Goal: Task Accomplishment & Management: Use online tool/utility

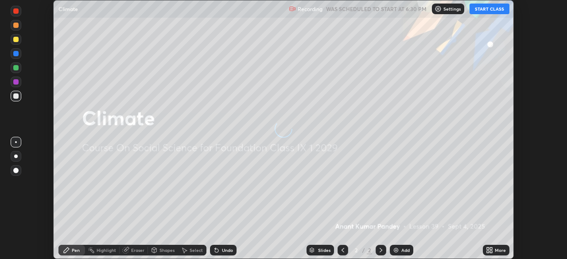
scroll to position [259, 567]
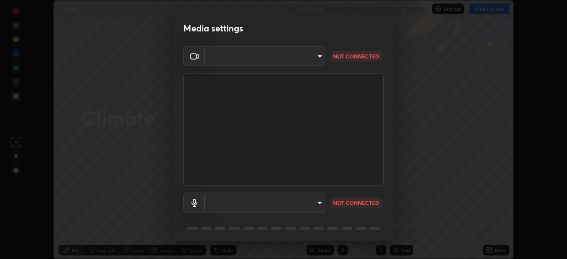
type input "00cb52ea7dbc067a4e9eba70c986ec13a5c87d59f38709f4e6374cce52915b34"
type input "c7b1e21b059f6b68da596fd68e3a8216845d0791b90de5158dbf1986436616d6"
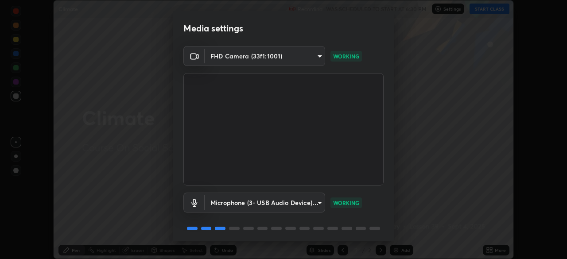
scroll to position [31, 0]
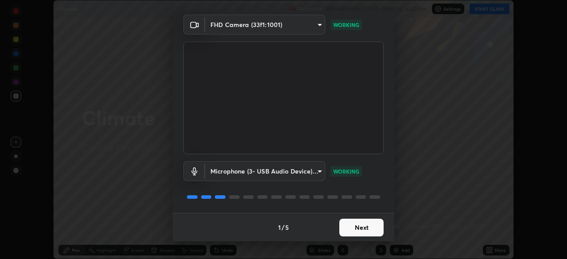
click at [363, 226] on button "Next" at bounding box center [361, 228] width 44 height 18
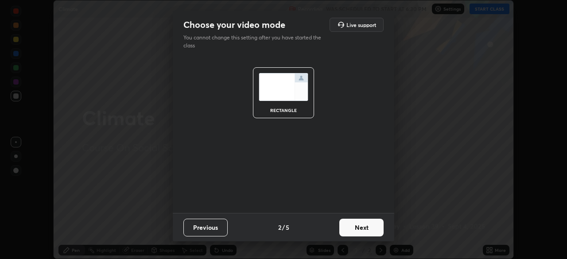
click at [366, 227] on button "Next" at bounding box center [361, 228] width 44 height 18
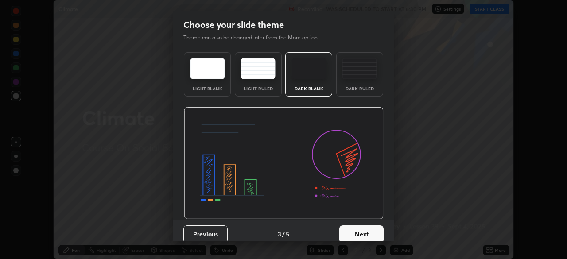
scroll to position [7, 0]
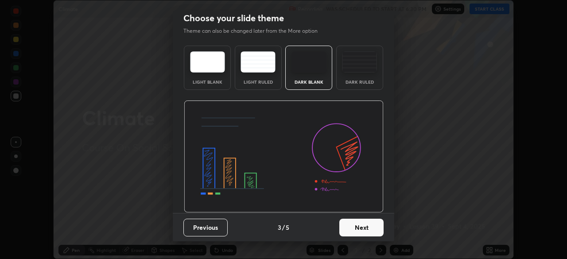
click at [360, 226] on button "Next" at bounding box center [361, 228] width 44 height 18
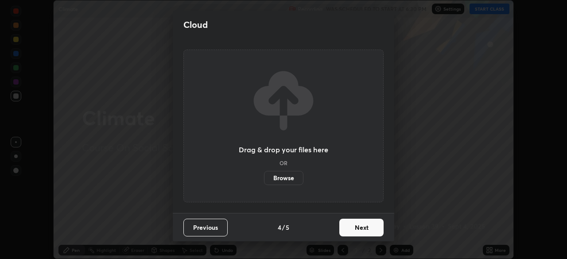
click at [288, 176] on label "Browse" at bounding box center [283, 178] width 39 height 14
click at [264, 176] on input "Browse" at bounding box center [264, 178] width 0 height 14
click at [285, 178] on label "Browse" at bounding box center [283, 178] width 39 height 14
click at [264, 178] on input "Browse" at bounding box center [264, 178] width 0 height 14
click at [279, 176] on label "Browse" at bounding box center [283, 178] width 39 height 14
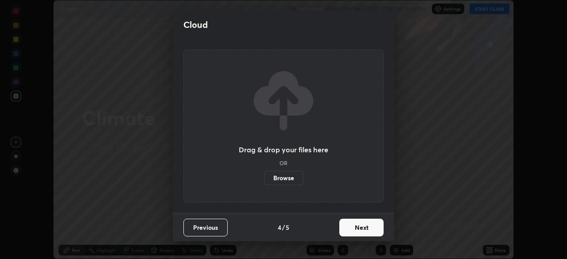
click at [264, 176] on input "Browse" at bounding box center [264, 178] width 0 height 14
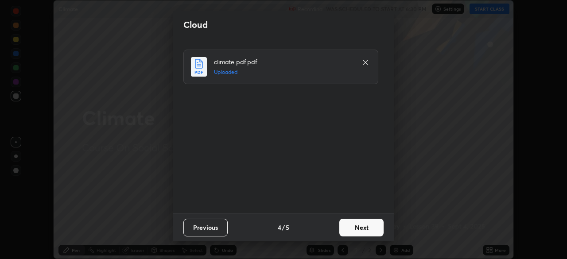
click at [358, 227] on button "Next" at bounding box center [361, 228] width 44 height 18
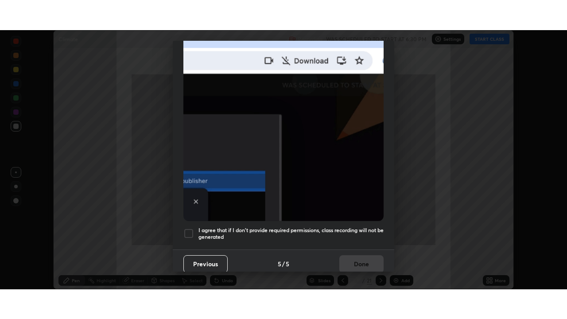
scroll to position [212, 0]
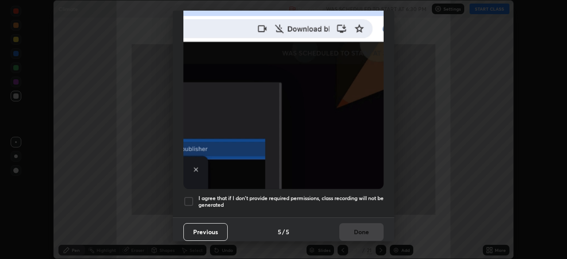
click at [185, 201] on div at bounding box center [188, 201] width 11 height 11
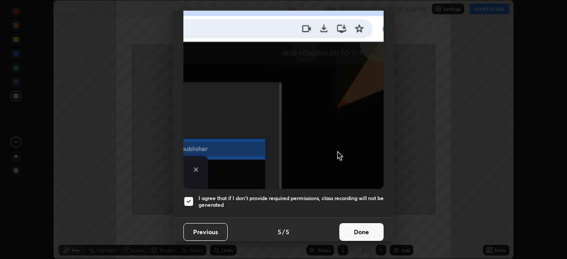
click at [360, 224] on button "Done" at bounding box center [361, 232] width 44 height 18
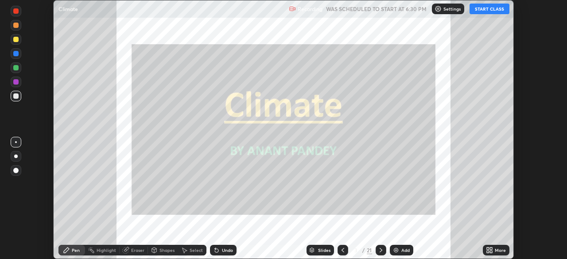
click at [496, 249] on div "More" at bounding box center [500, 250] width 11 height 4
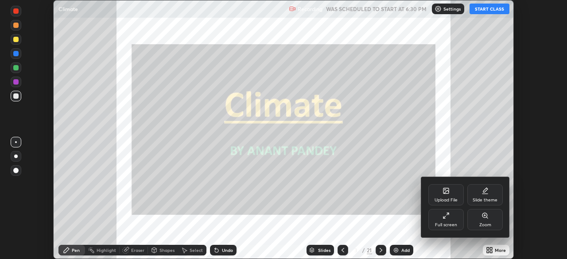
click at [450, 222] on div "Full screen" at bounding box center [445, 219] width 35 height 21
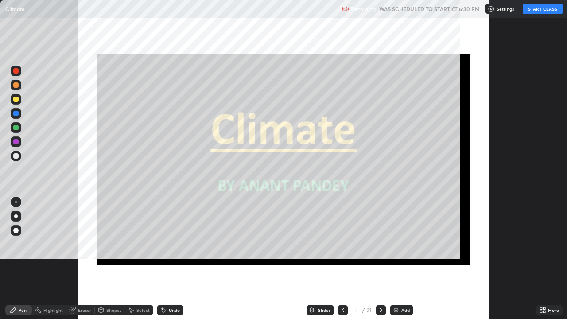
scroll to position [319, 567]
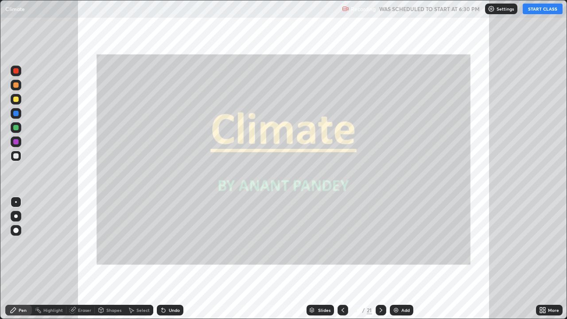
click at [535, 11] on button "START CLASS" at bounding box center [543, 9] width 40 height 11
click at [311, 259] on icon at bounding box center [312, 309] width 4 height 2
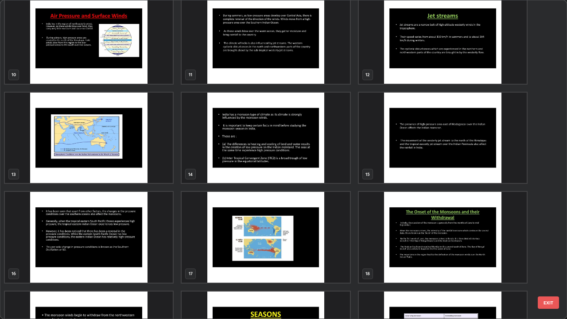
scroll to position [311, 0]
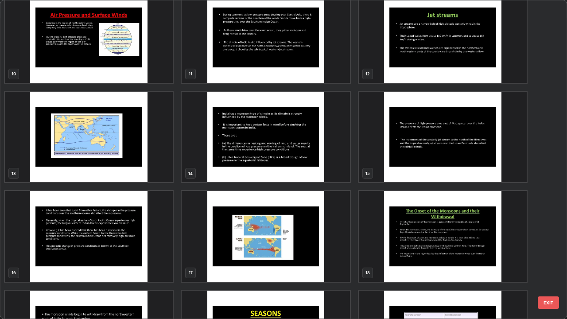
click at [256, 145] on img "grid" at bounding box center [266, 137] width 168 height 91
click at [256, 143] on img "grid" at bounding box center [266, 137] width 168 height 91
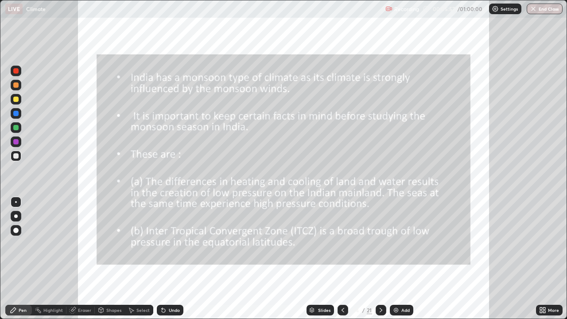
click at [344, 259] on div at bounding box center [343, 310] width 11 height 11
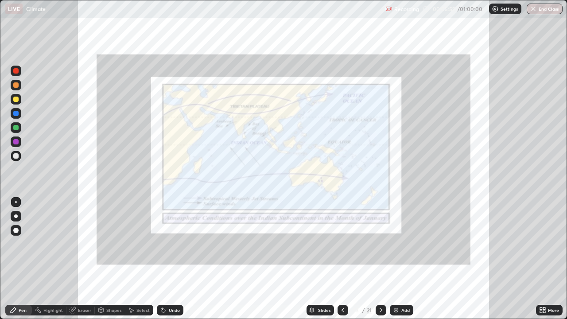
click at [342, 259] on icon at bounding box center [342, 310] width 7 height 7
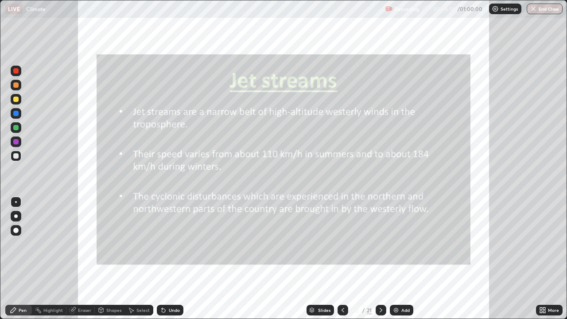
click at [381, 259] on icon at bounding box center [380, 310] width 7 height 7
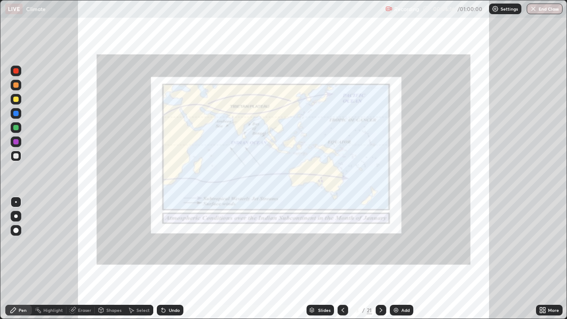
click at [381, 259] on icon at bounding box center [380, 310] width 7 height 7
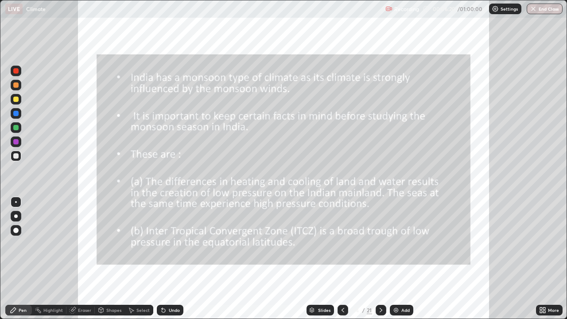
click at [15, 230] on div at bounding box center [15, 230] width 5 height 5
click at [14, 73] on div at bounding box center [15, 70] width 5 height 5
click at [15, 116] on div at bounding box center [15, 113] width 5 height 5
click at [345, 259] on div at bounding box center [343, 310] width 11 height 11
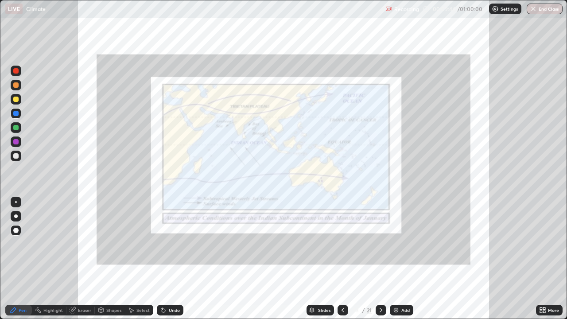
click at [380, 259] on icon at bounding box center [380, 310] width 7 height 7
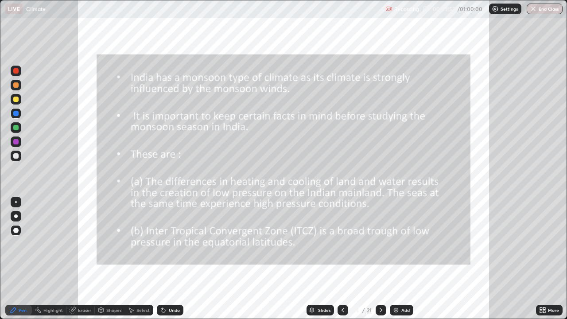
click at [342, 259] on icon at bounding box center [343, 310] width 3 height 4
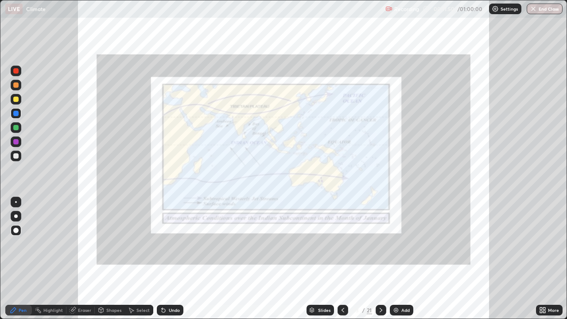
click at [379, 259] on icon at bounding box center [380, 310] width 7 height 7
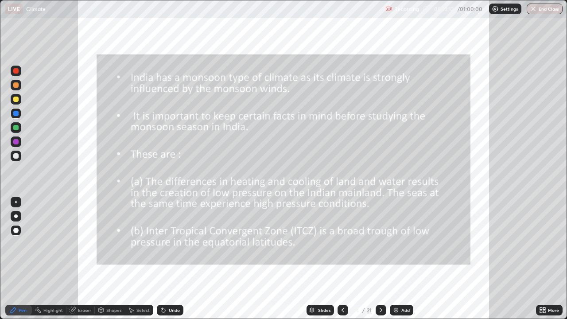
click at [343, 259] on icon at bounding box center [342, 310] width 7 height 7
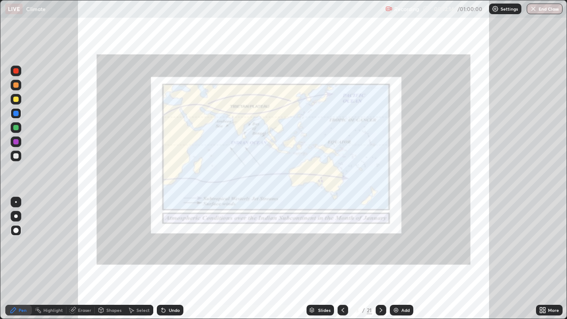
click at [341, 259] on icon at bounding box center [342, 310] width 7 height 7
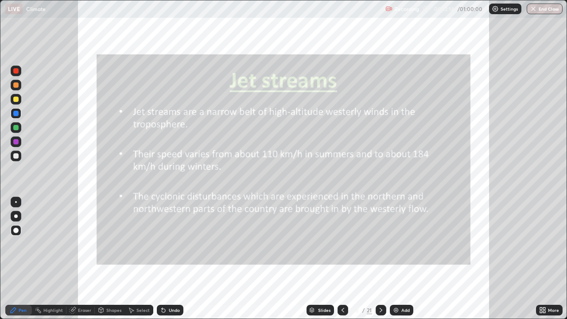
click at [342, 259] on icon at bounding box center [342, 310] width 7 height 7
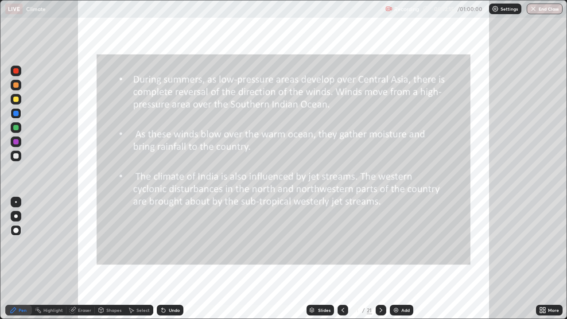
click at [342, 259] on icon at bounding box center [342, 310] width 7 height 7
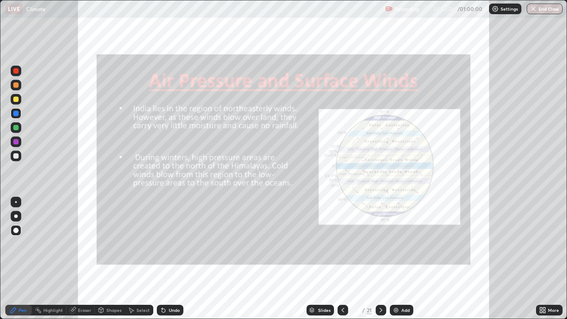
click at [16, 89] on div at bounding box center [16, 85] width 11 height 11
click at [16, 70] on div at bounding box center [15, 70] width 5 height 5
click at [16, 100] on div at bounding box center [15, 99] width 5 height 5
click at [21, 124] on div at bounding box center [16, 127] width 11 height 11
click at [81, 259] on div "Eraser" at bounding box center [84, 310] width 13 height 4
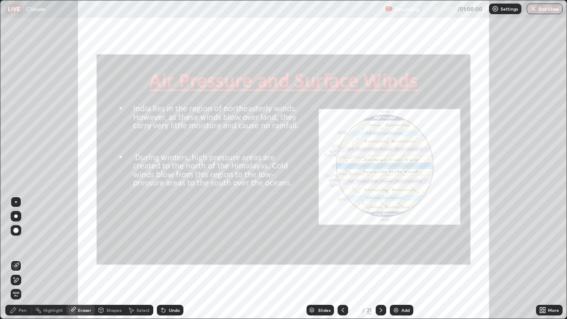
click at [16, 259] on span "Erase all" at bounding box center [16, 294] width 10 height 5
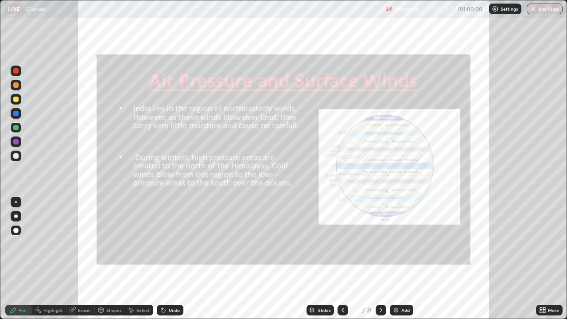
click at [17, 72] on div at bounding box center [15, 70] width 5 height 5
click at [79, 259] on div "Eraser" at bounding box center [84, 310] width 13 height 4
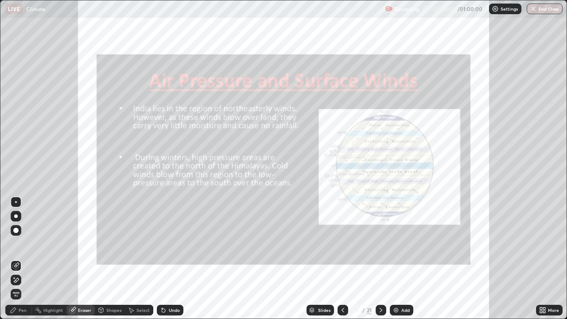
click at [14, 259] on span "Erase all" at bounding box center [16, 294] width 10 height 5
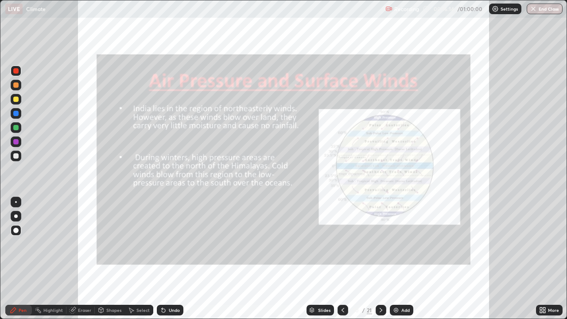
click at [14, 142] on div at bounding box center [15, 141] width 5 height 5
click at [380, 259] on div at bounding box center [381, 310] width 11 height 18
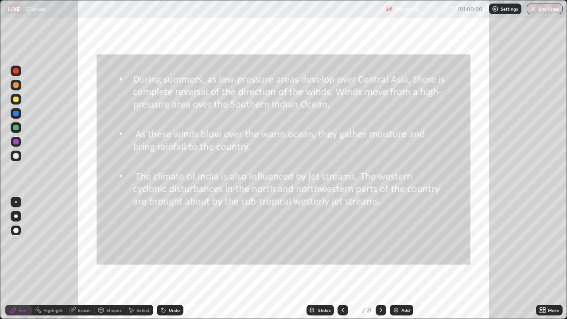
click at [379, 259] on icon at bounding box center [380, 310] width 7 height 7
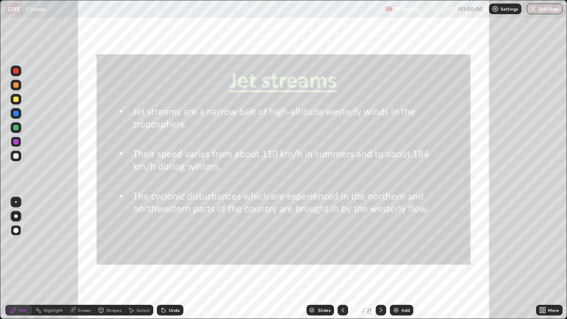
click at [381, 259] on div at bounding box center [381, 310] width 11 height 18
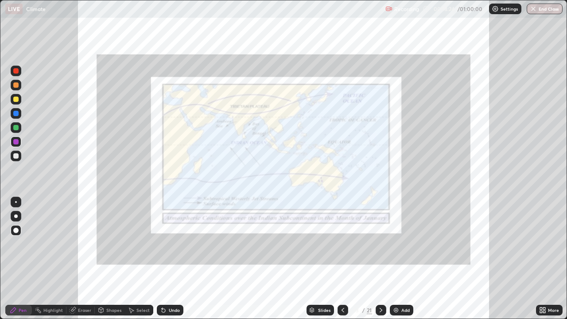
click at [381, 259] on div at bounding box center [381, 310] width 11 height 11
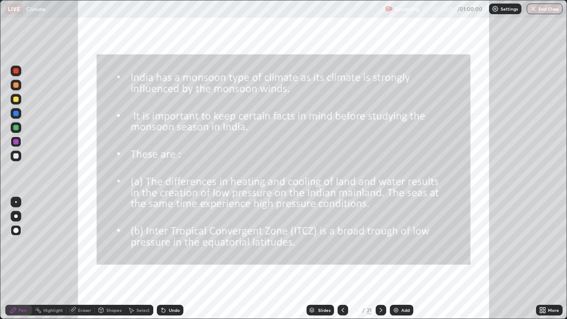
click at [380, 259] on icon at bounding box center [380, 310] width 7 height 7
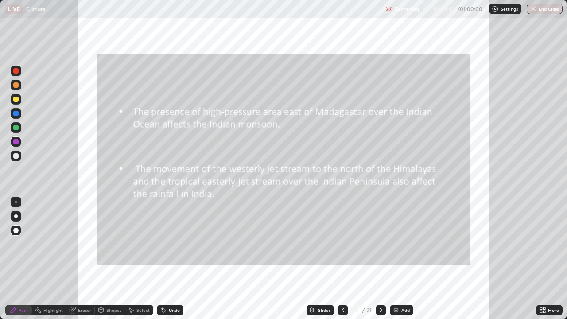
click at [342, 259] on icon at bounding box center [342, 310] width 7 height 7
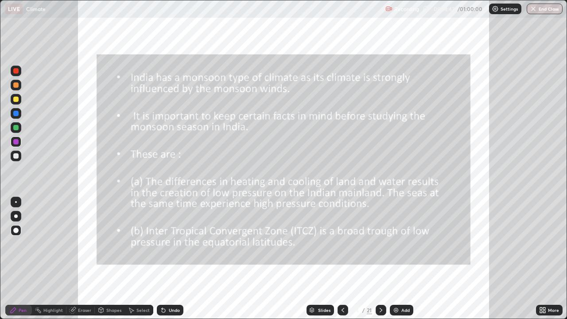
click at [342, 259] on icon at bounding box center [342, 310] width 7 height 7
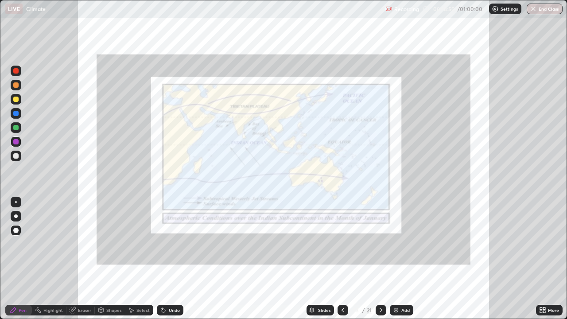
click at [79, 259] on div "Eraser" at bounding box center [84, 310] width 13 height 4
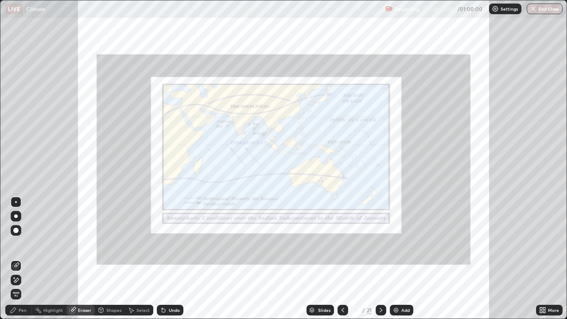
click at [16, 259] on span "Erase all" at bounding box center [16, 294] width 10 height 5
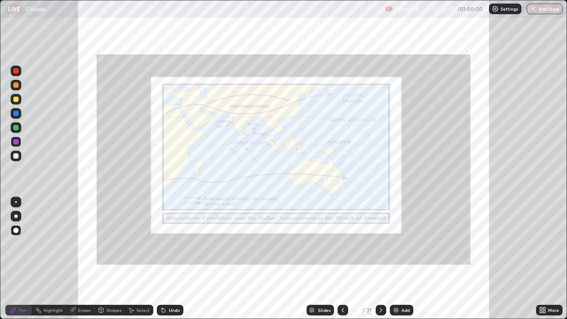
click at [379, 259] on icon at bounding box center [380, 310] width 7 height 7
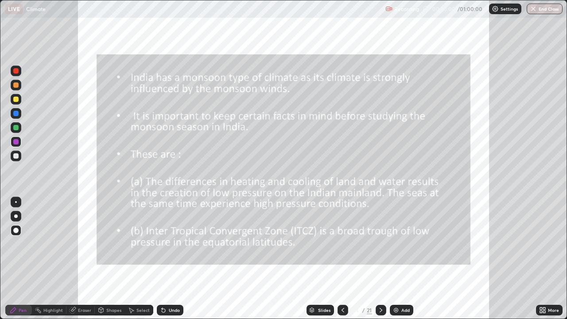
click at [380, 259] on div at bounding box center [381, 310] width 11 height 18
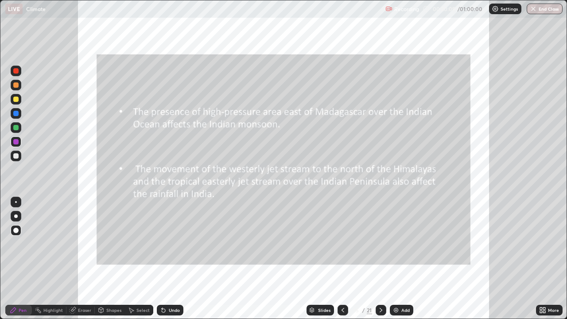
click at [342, 259] on icon at bounding box center [342, 310] width 7 height 7
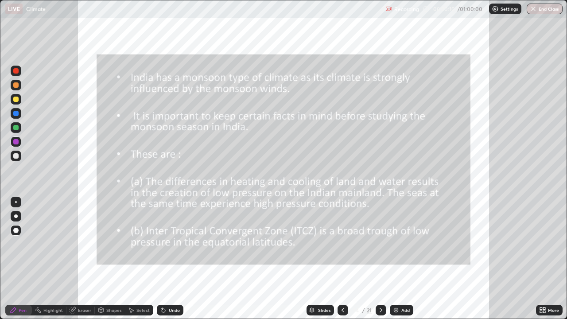
click at [342, 259] on icon at bounding box center [342, 310] width 7 height 7
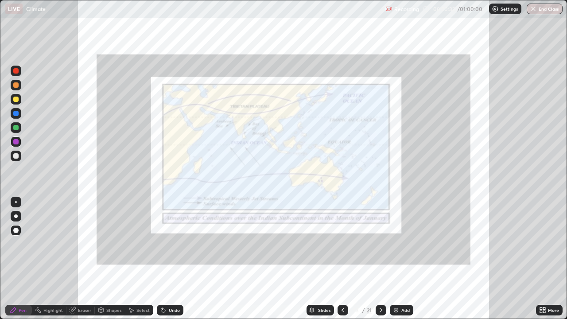
click at [381, 259] on icon at bounding box center [380, 310] width 7 height 7
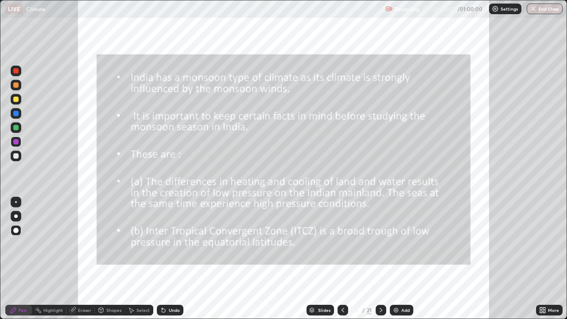
click at [380, 259] on icon at bounding box center [380, 310] width 7 height 7
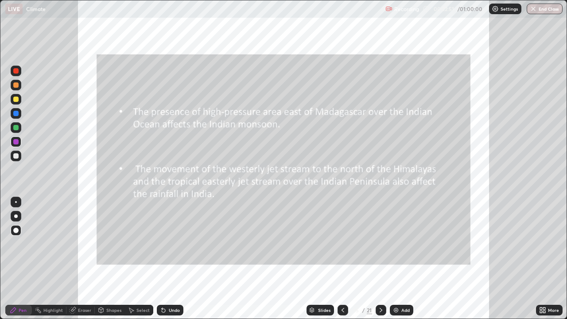
click at [380, 259] on icon at bounding box center [380, 310] width 7 height 7
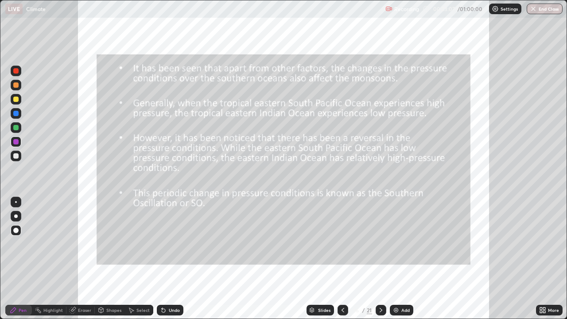
click at [342, 259] on icon at bounding box center [342, 310] width 7 height 7
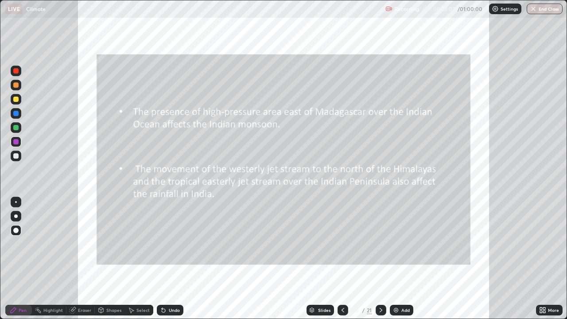
click at [342, 259] on icon at bounding box center [342, 310] width 7 height 7
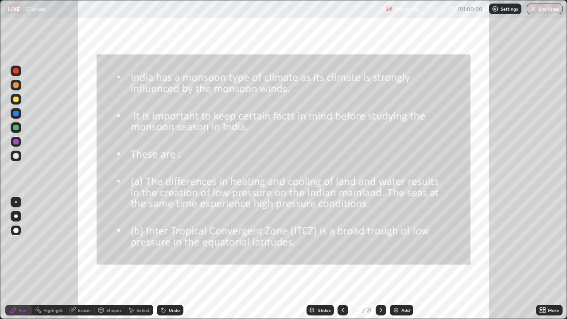
click at [342, 259] on icon at bounding box center [342, 310] width 7 height 7
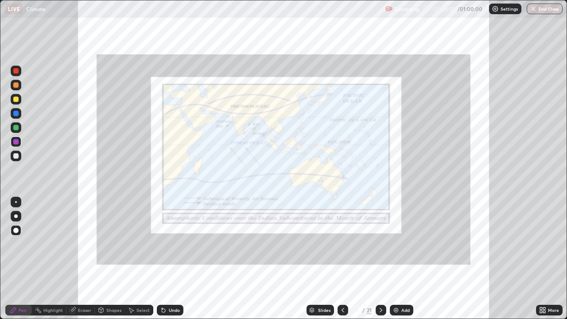
click at [380, 259] on icon at bounding box center [381, 310] width 3 height 4
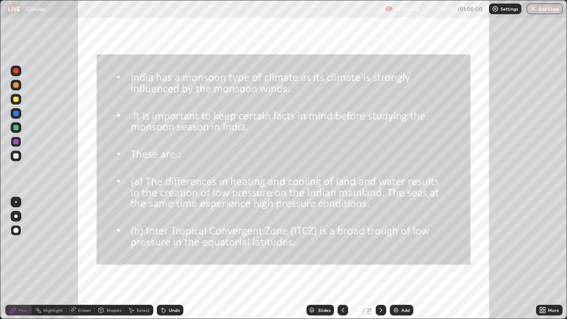
click at [380, 259] on icon at bounding box center [380, 310] width 7 height 7
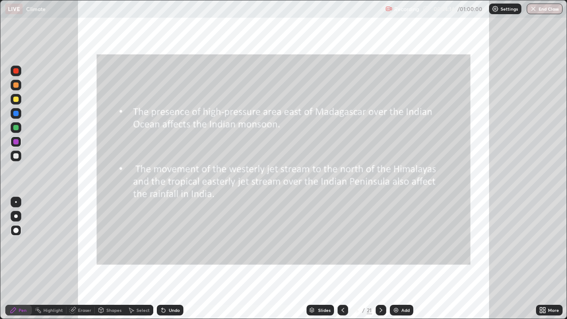
click at [380, 259] on icon at bounding box center [380, 310] width 7 height 7
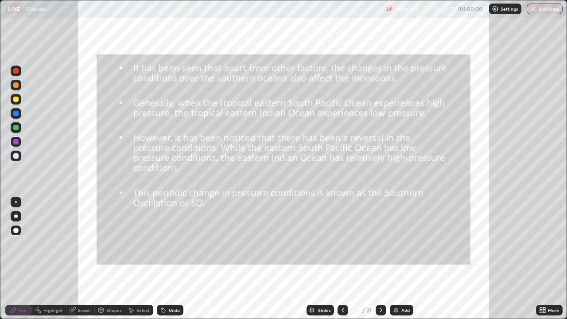
click at [74, 259] on icon at bounding box center [73, 310] width 6 height 6
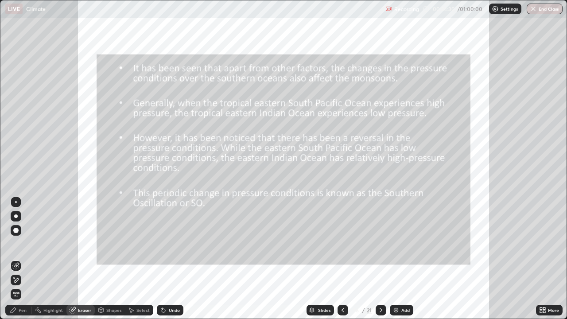
click at [14, 259] on icon at bounding box center [14, 277] width 1 height 1
click at [15, 259] on span "Erase all" at bounding box center [16, 294] width 10 height 5
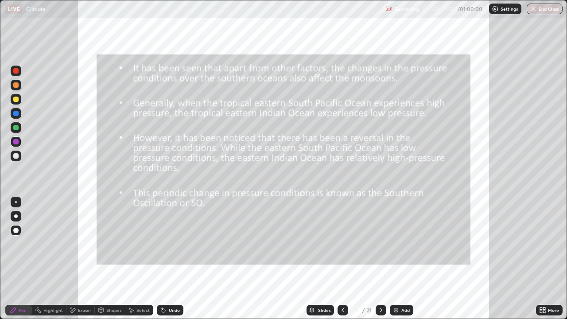
click at [108, 259] on div "Shapes" at bounding box center [110, 310] width 30 height 11
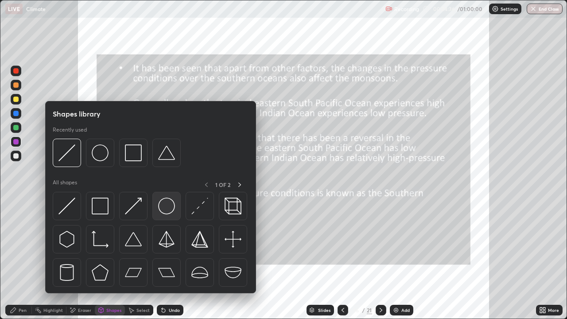
click at [159, 202] on img at bounding box center [166, 206] width 17 height 17
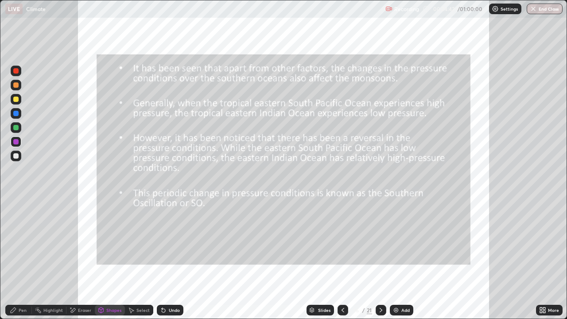
click at [107, 259] on div "Shapes" at bounding box center [113, 310] width 15 height 4
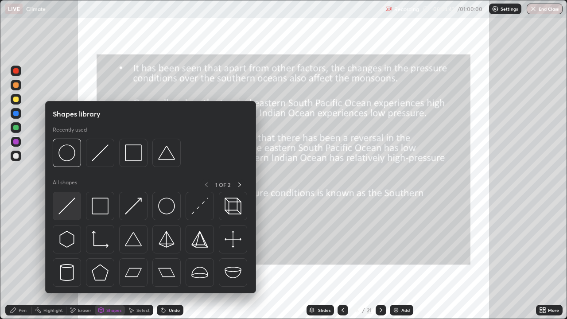
click at [70, 205] on img at bounding box center [66, 206] width 17 height 17
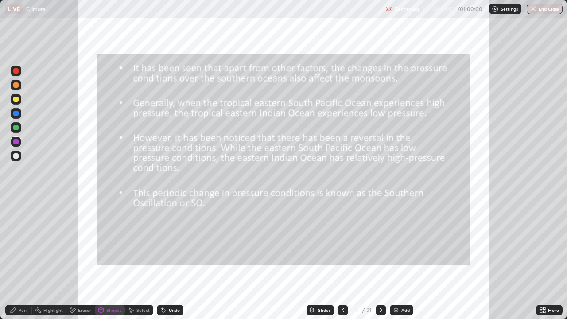
click at [16, 100] on div at bounding box center [15, 99] width 5 height 5
click at [18, 259] on div "Pen" at bounding box center [18, 310] width 27 height 11
click at [112, 259] on div "Shapes" at bounding box center [113, 310] width 15 height 4
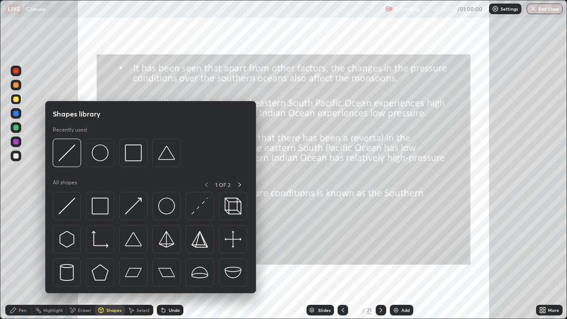
click at [71, 259] on icon at bounding box center [73, 310] width 5 height 4
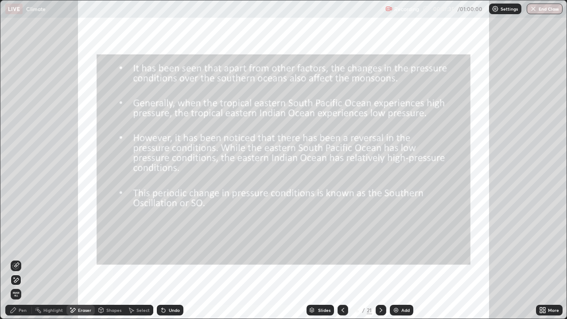
click at [12, 259] on span "Erase all" at bounding box center [16, 294] width 10 height 5
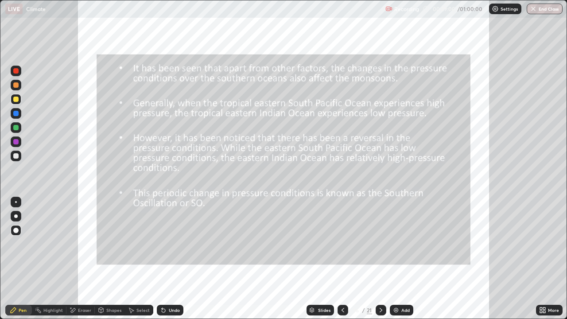
click at [381, 259] on icon at bounding box center [380, 310] width 7 height 7
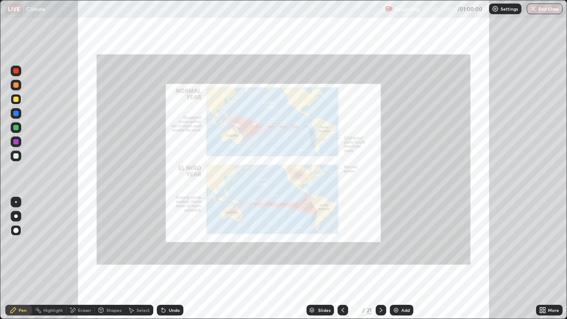
click at [376, 259] on div at bounding box center [381, 310] width 11 height 11
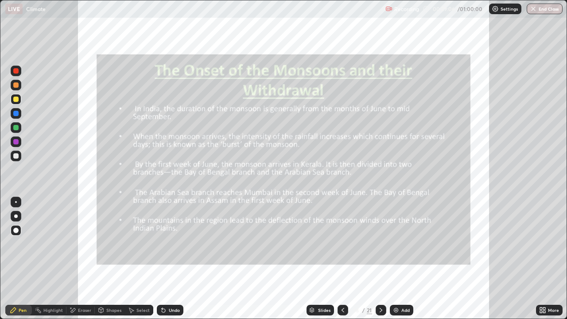
click at [342, 259] on icon at bounding box center [343, 310] width 3 height 4
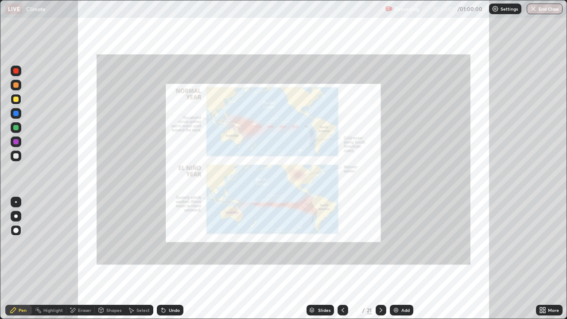
click at [17, 71] on div at bounding box center [15, 70] width 5 height 5
click at [378, 259] on icon at bounding box center [380, 310] width 7 height 7
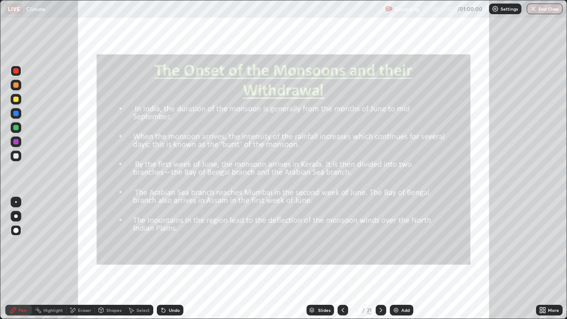
click at [378, 259] on icon at bounding box center [380, 310] width 7 height 7
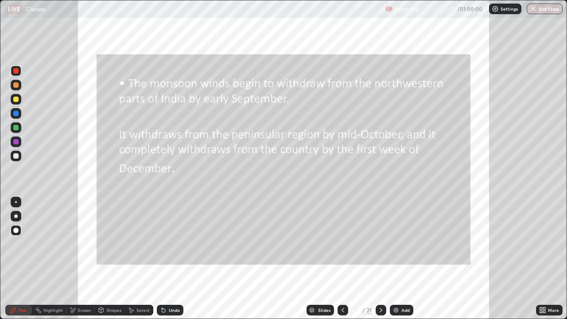
click at [380, 259] on icon at bounding box center [381, 310] width 3 height 4
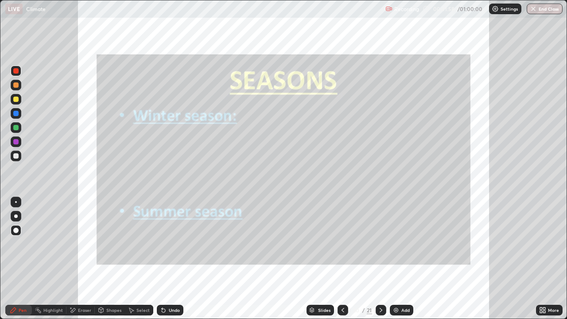
click at [341, 259] on icon at bounding box center [342, 310] width 7 height 7
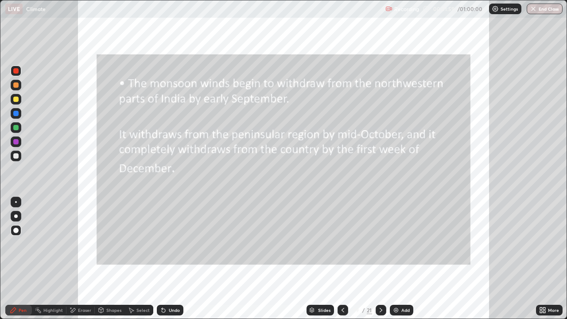
click at [342, 259] on div at bounding box center [343, 310] width 11 height 11
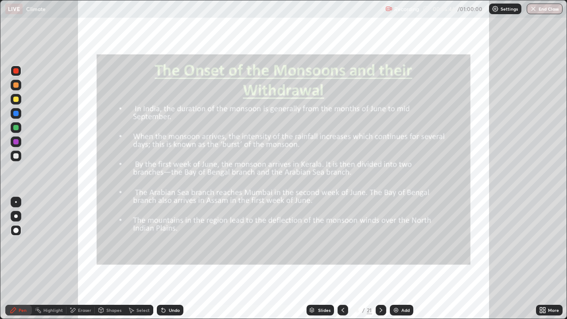
click at [380, 259] on icon at bounding box center [380, 310] width 7 height 7
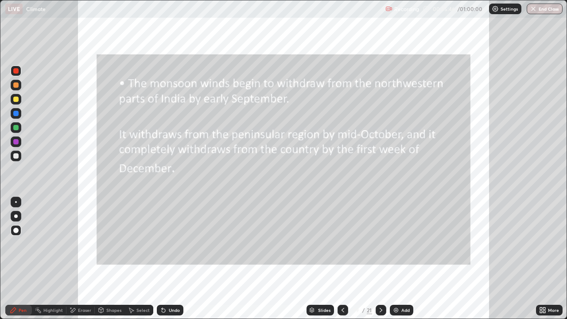
click at [380, 259] on icon at bounding box center [380, 310] width 7 height 7
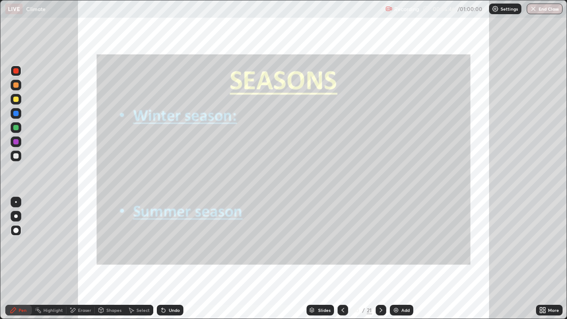
click at [380, 259] on icon at bounding box center [380, 310] width 7 height 7
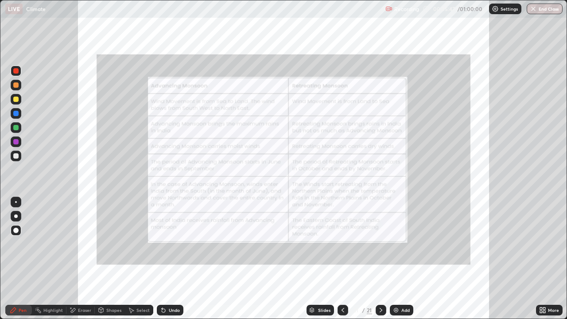
click at [379, 259] on icon at bounding box center [380, 310] width 7 height 7
click at [343, 259] on div at bounding box center [343, 310] width 11 height 18
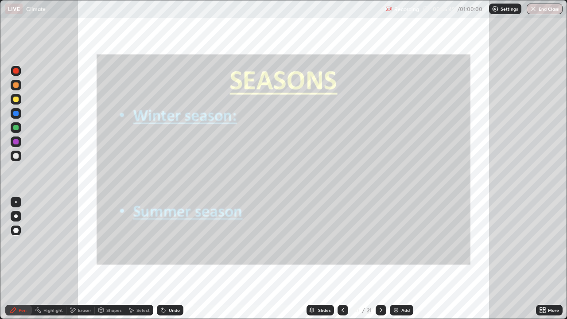
click at [339, 259] on div at bounding box center [343, 310] width 11 height 18
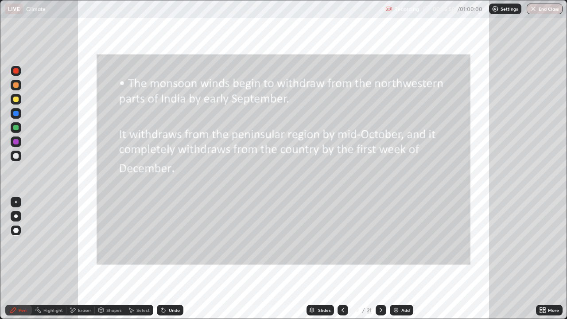
click at [342, 259] on icon at bounding box center [342, 310] width 7 height 7
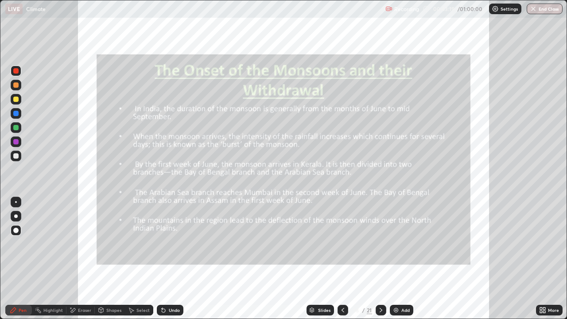
click at [107, 259] on div "Shapes" at bounding box center [113, 310] width 15 height 4
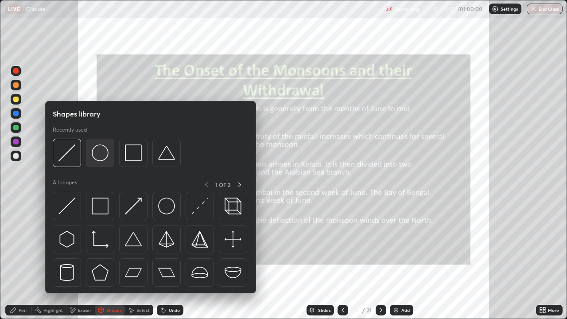
click at [108, 159] on img at bounding box center [100, 152] width 17 height 17
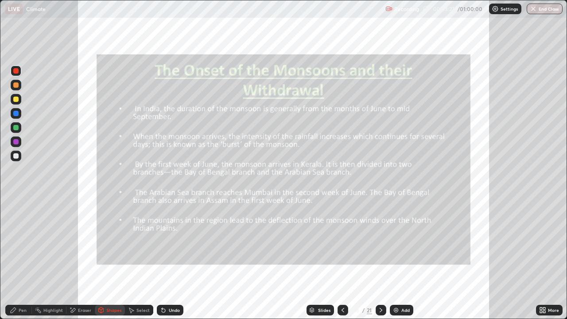
click at [101, 259] on icon at bounding box center [101, 311] width 0 height 3
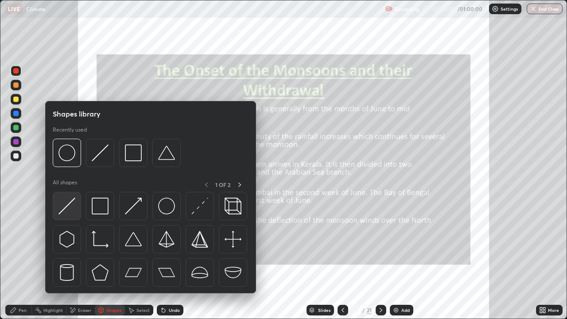
click at [71, 203] on img at bounding box center [66, 206] width 17 height 17
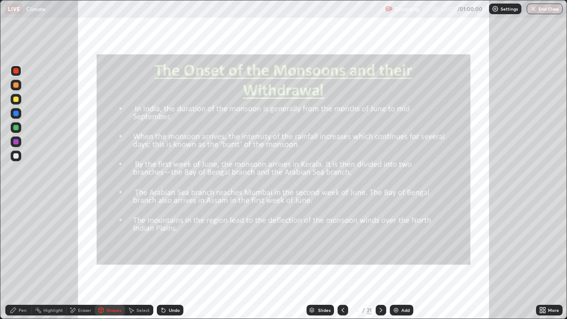
click at [19, 99] on div at bounding box center [16, 99] width 11 height 11
click at [17, 259] on div "Pen" at bounding box center [18, 310] width 27 height 11
click at [20, 73] on div at bounding box center [16, 71] width 11 height 11
click at [16, 114] on div at bounding box center [15, 113] width 5 height 5
click at [78, 259] on div "Eraser" at bounding box center [84, 310] width 13 height 4
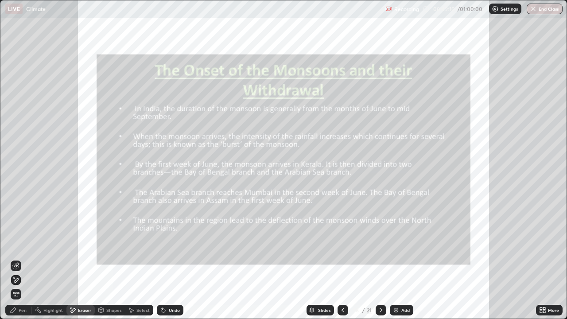
click at [14, 259] on icon at bounding box center [14, 277] width 1 height 1
click at [17, 259] on div "Pen" at bounding box center [18, 310] width 27 height 11
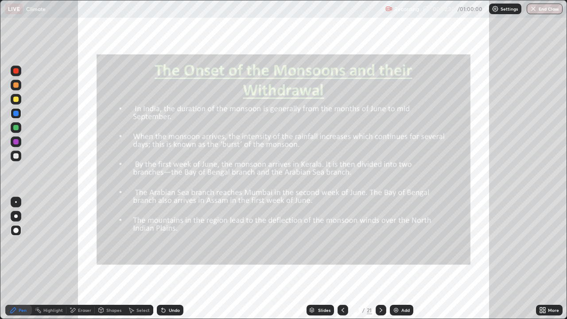
click at [537, 9] on button "End Class" at bounding box center [545, 9] width 36 height 11
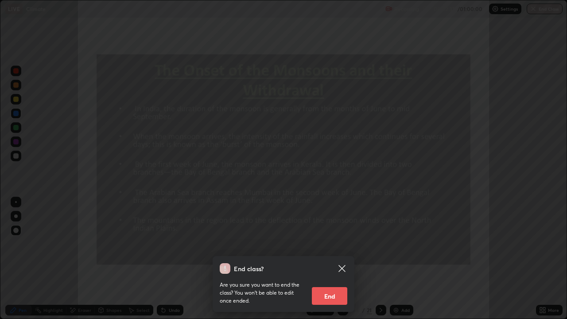
click at [326, 259] on button "End" at bounding box center [329, 296] width 35 height 18
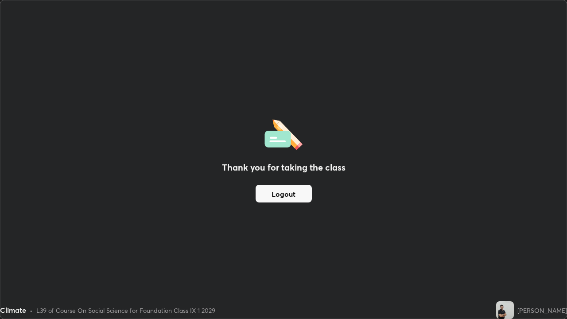
click at [290, 192] on button "Logout" at bounding box center [284, 194] width 56 height 18
